Goal: Transaction & Acquisition: Purchase product/service

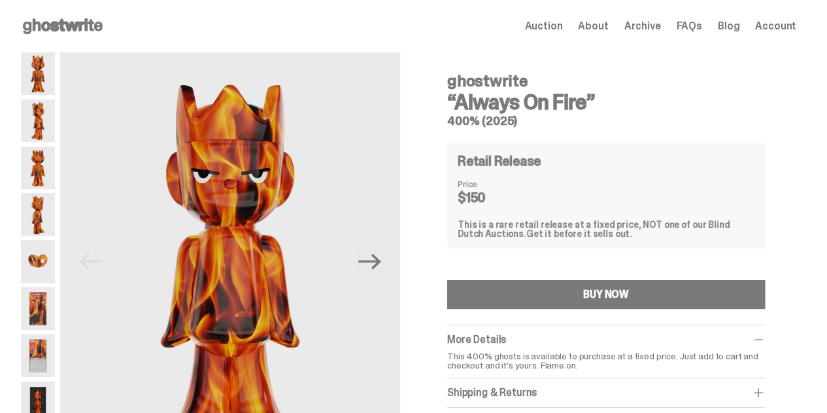
click at [54, 25] on use at bounding box center [63, 26] width 80 height 16
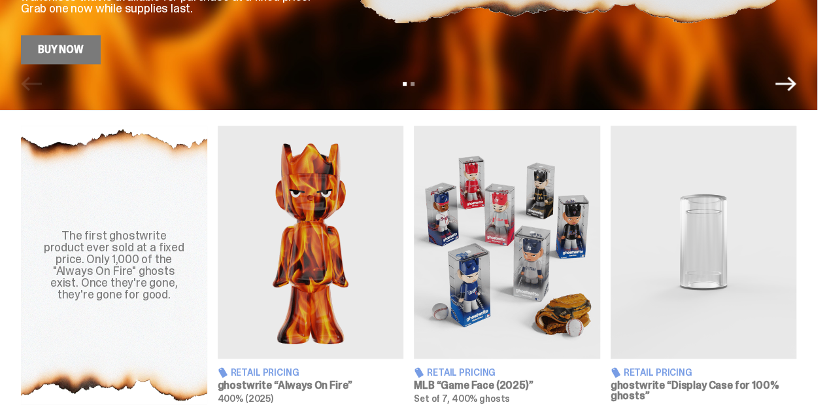
scroll to position [722, 0]
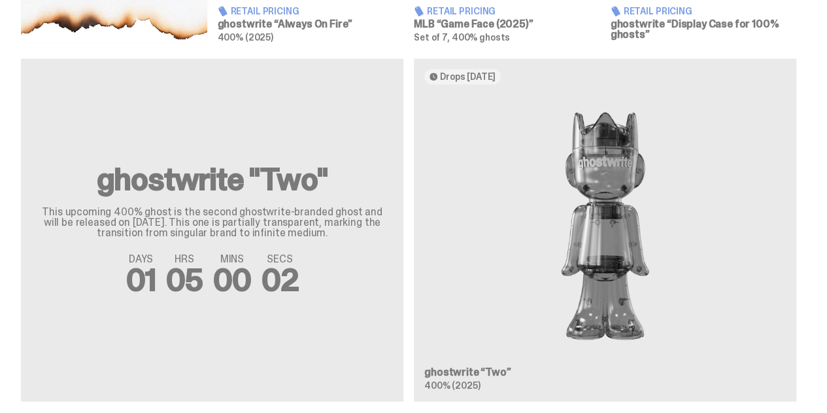
click at [595, 151] on div "ghostwrite "Two" This upcoming 400% ghost is the second ghostwrite-branded ghos…" at bounding box center [408, 234] width 817 height 353
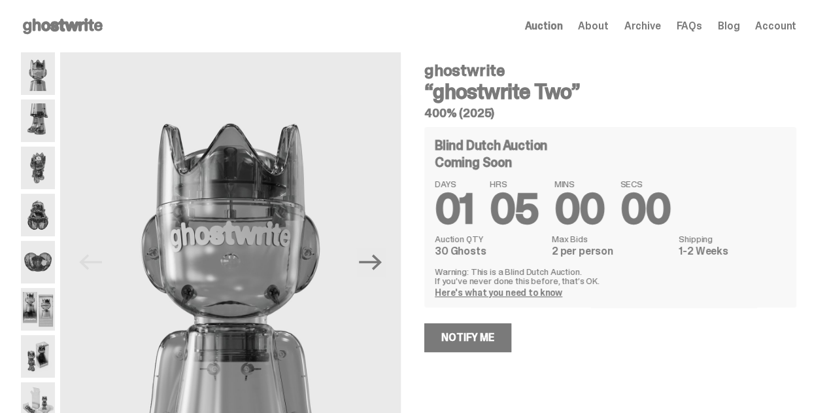
click at [582, 380] on div "ghostwrite “ghostwrite Two” 400% (2025) Blind Dutch Auction Coming Soon DAYS 01…" at bounding box center [603, 261] width 388 height 419
